Goal: Information Seeking & Learning: Learn about a topic

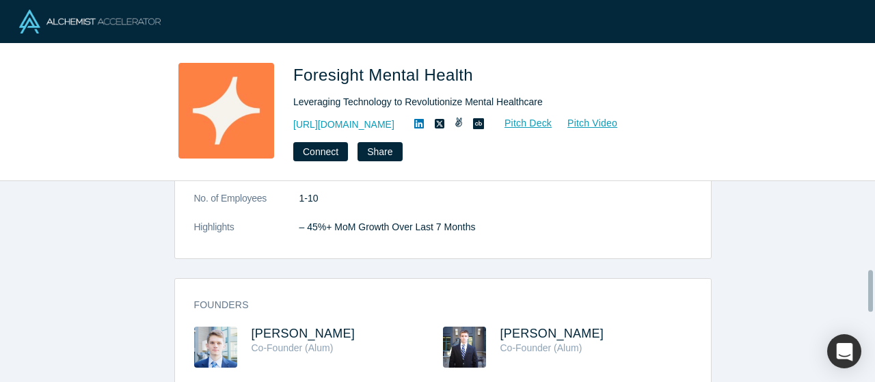
scroll to position [342, 0]
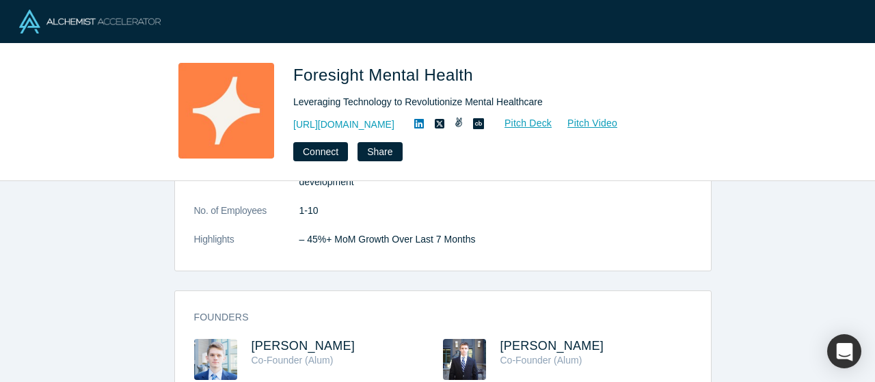
click at [767, 237] on div "overview Description Foresight Mental Health is making mental healthcare more d…" at bounding box center [442, 286] width 885 height 211
click at [308, 234] on p "– 45%+ MoM Growth Over Last 7 Months" at bounding box center [495, 239] width 392 height 14
click at [330, 272] on div "overview Description Foresight Mental Health is making mental healthcare more d…" at bounding box center [442, 286] width 885 height 211
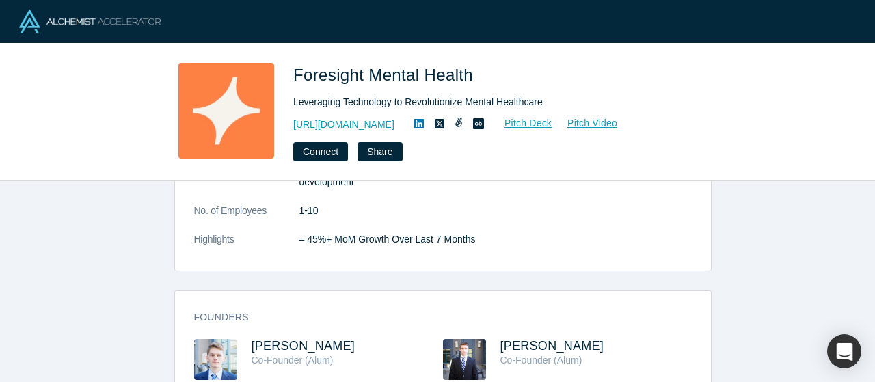
click at [316, 236] on p "– 45%+ MoM Growth Over Last 7 Months" at bounding box center [495, 239] width 392 height 14
copy div "– 45%+ MoM Growth Over Last 7 Months"
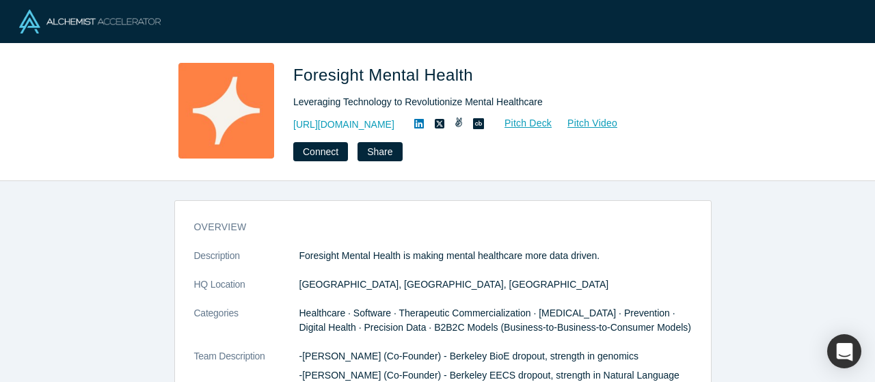
click at [299, 250] on p "Foresight Mental Health is making mental healthcare more data driven." at bounding box center [495, 256] width 392 height 14
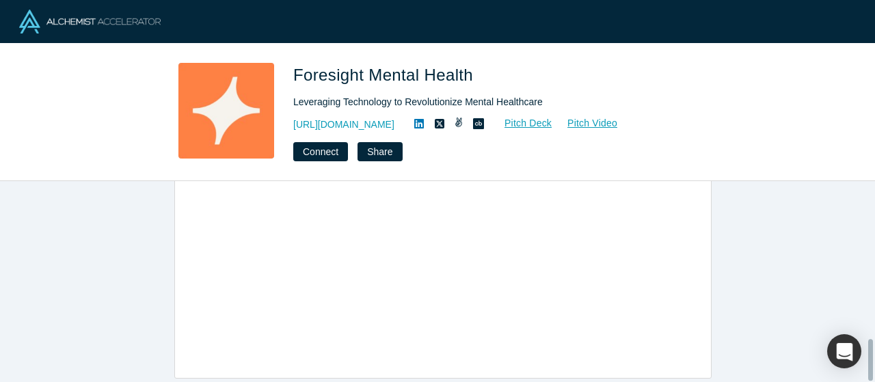
scroll to position [765, 0]
click at [718, 229] on div "overview Description Foresight Mental Health is making mental healthcare more d…" at bounding box center [442, 286] width 885 height 211
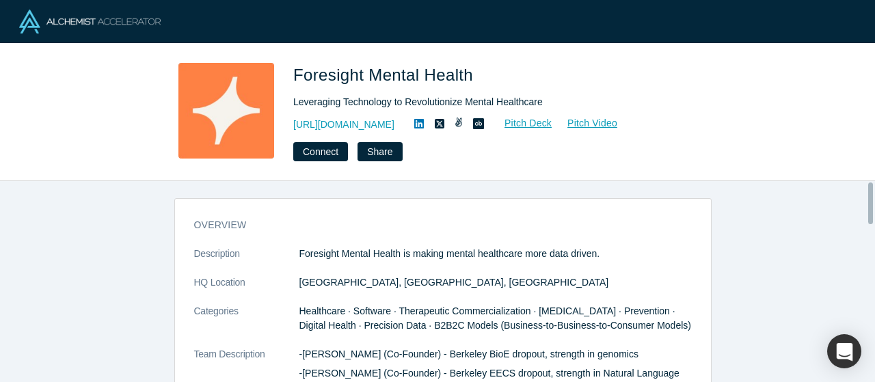
scroll to position [0, 0]
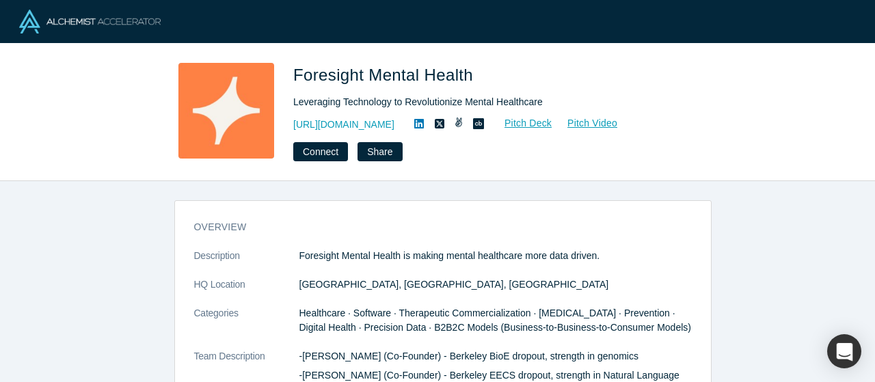
click at [712, 327] on div "overview Description Foresight Mental Health is making mental healthcare more d…" at bounding box center [442, 286] width 885 height 211
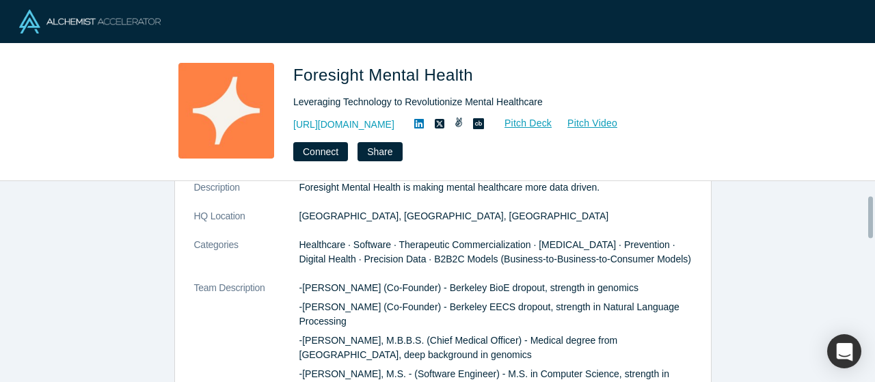
click at [473, 256] on span "Healthcare · Software · Therapeutic Commercialization · [MEDICAL_DATA] · Preven…" at bounding box center [495, 251] width 392 height 25
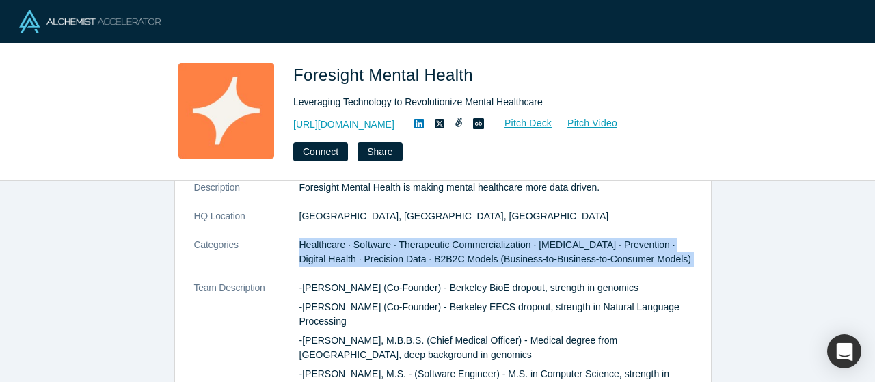
click at [473, 256] on span "Healthcare · Software · Therapeutic Commercialization · [MEDICAL_DATA] · Preven…" at bounding box center [495, 251] width 392 height 25
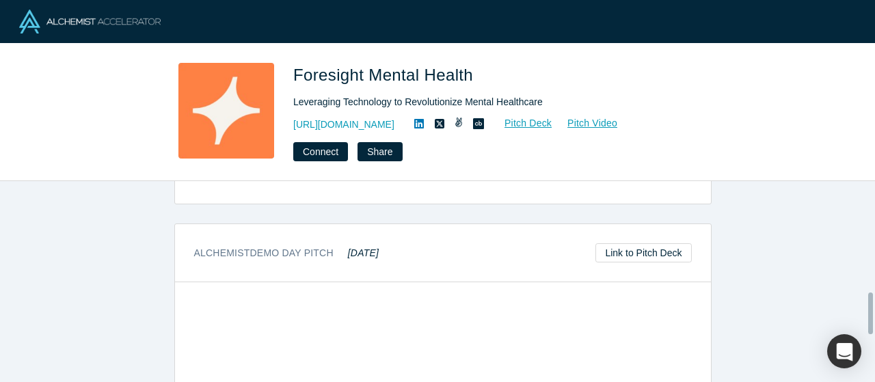
scroll to position [410, 0]
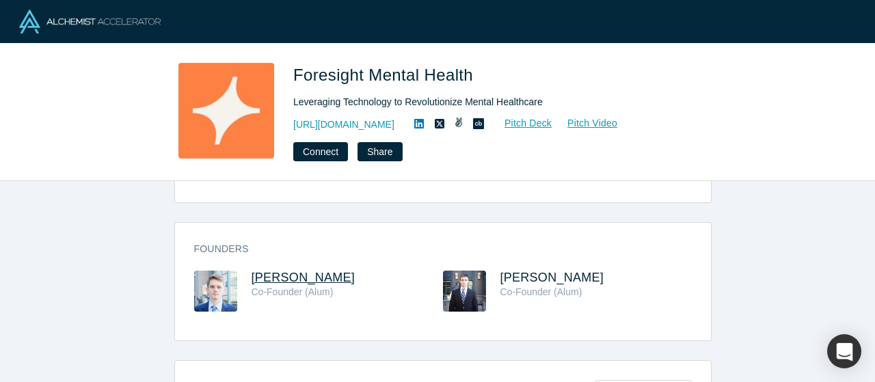
click at [319, 271] on span "[PERSON_NAME]" at bounding box center [303, 278] width 104 height 14
